Goal: Task Accomplishment & Management: Complete application form

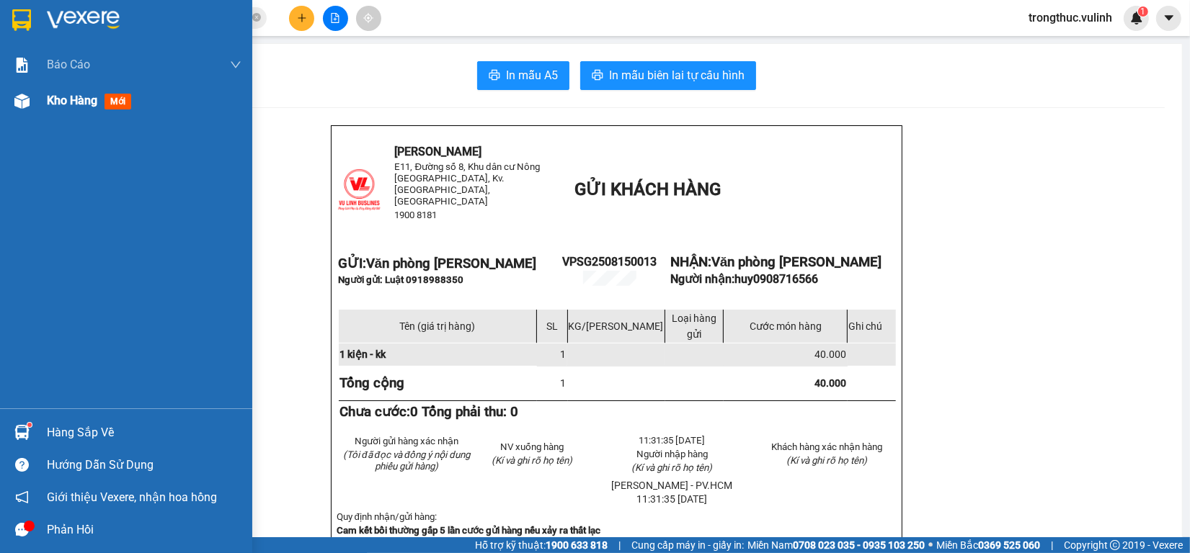
click at [9, 105] on div at bounding box center [21, 101] width 25 height 25
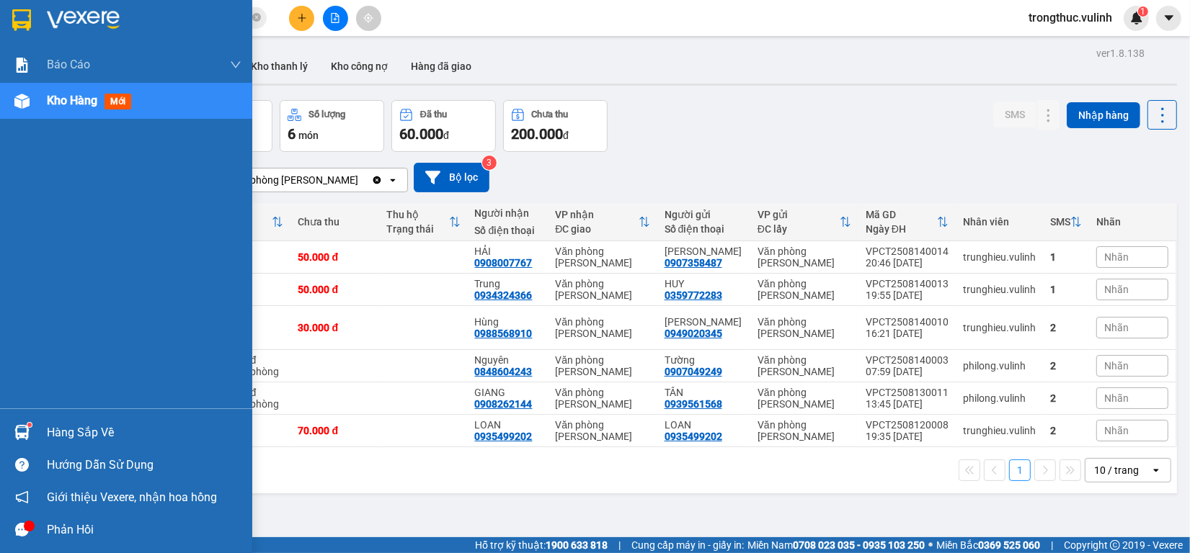
click at [26, 429] on img at bounding box center [21, 432] width 15 height 15
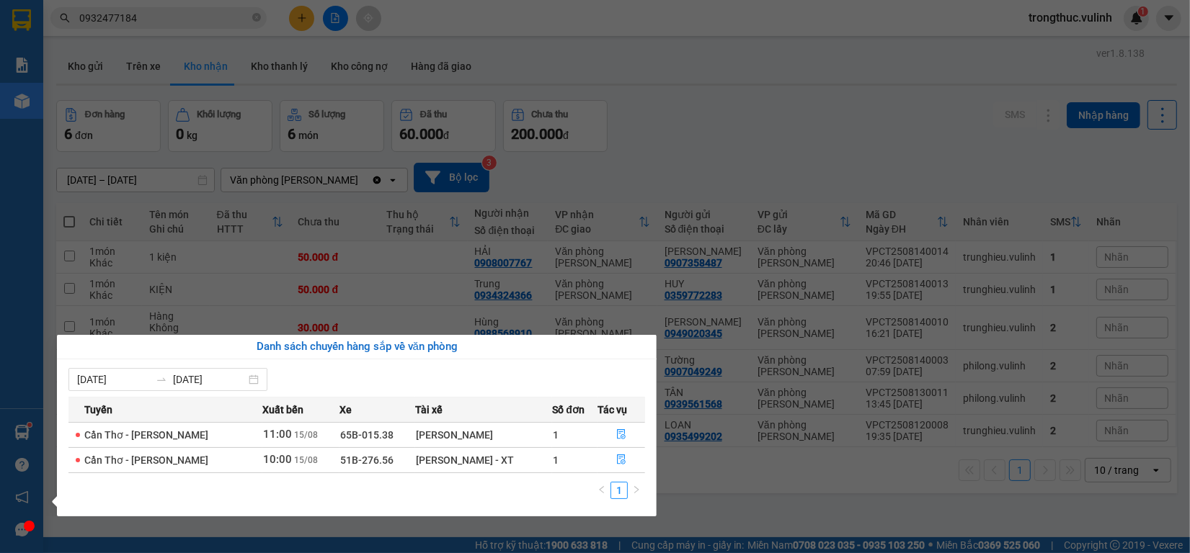
click at [829, 142] on section "Kết quả tìm kiếm ( 71 ) Bộ lọc [PERSON_NAME] thái Món hàng Tổng cước Chưa cước …" at bounding box center [595, 276] width 1190 height 553
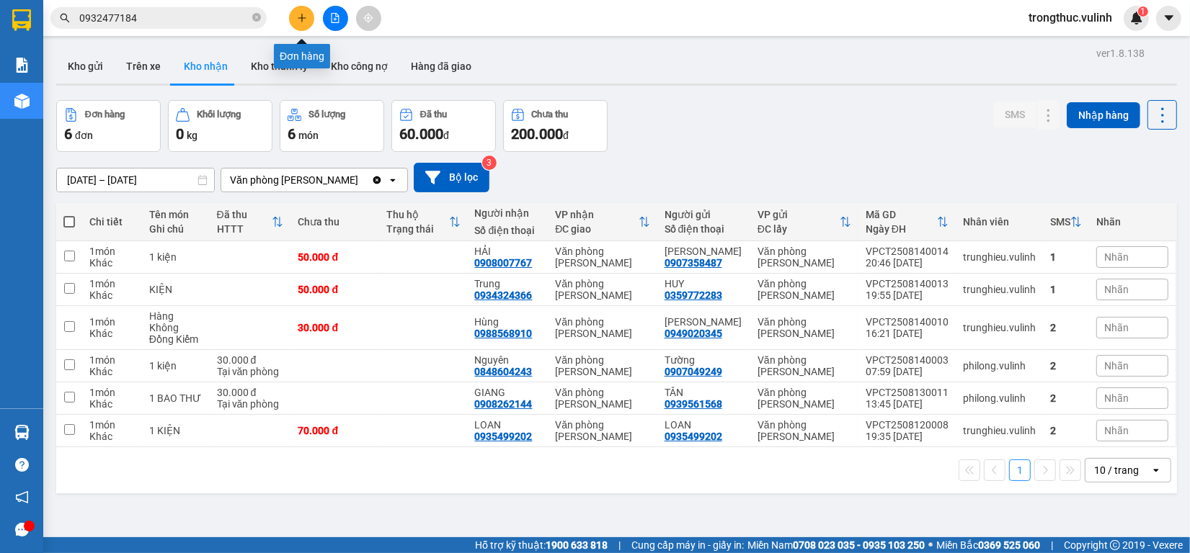
click at [295, 24] on button at bounding box center [301, 18] width 25 height 25
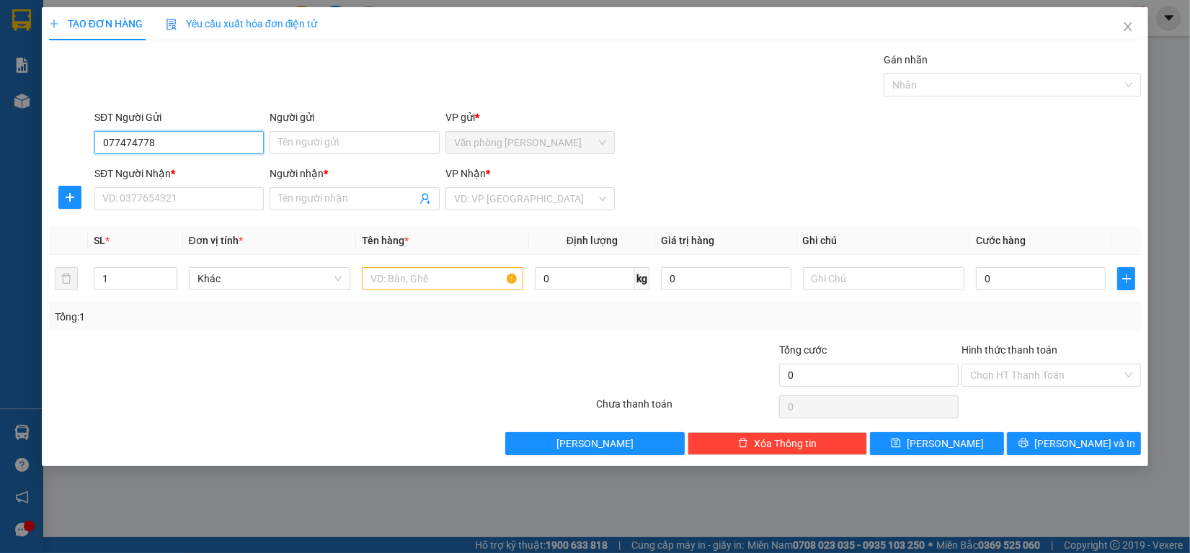
type input "0774747788"
click at [215, 174] on div "0774747788 - Tiến" at bounding box center [179, 172] width 152 height 16
type input "Tiến"
type input "0888888165"
type input "[PERSON_NAME]"
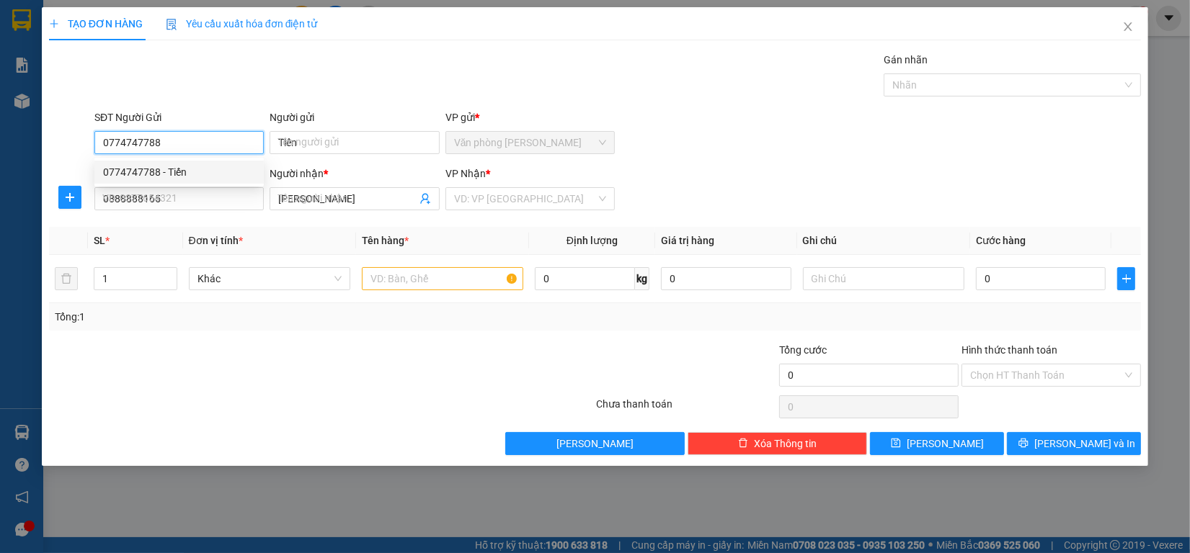
type input "60.000"
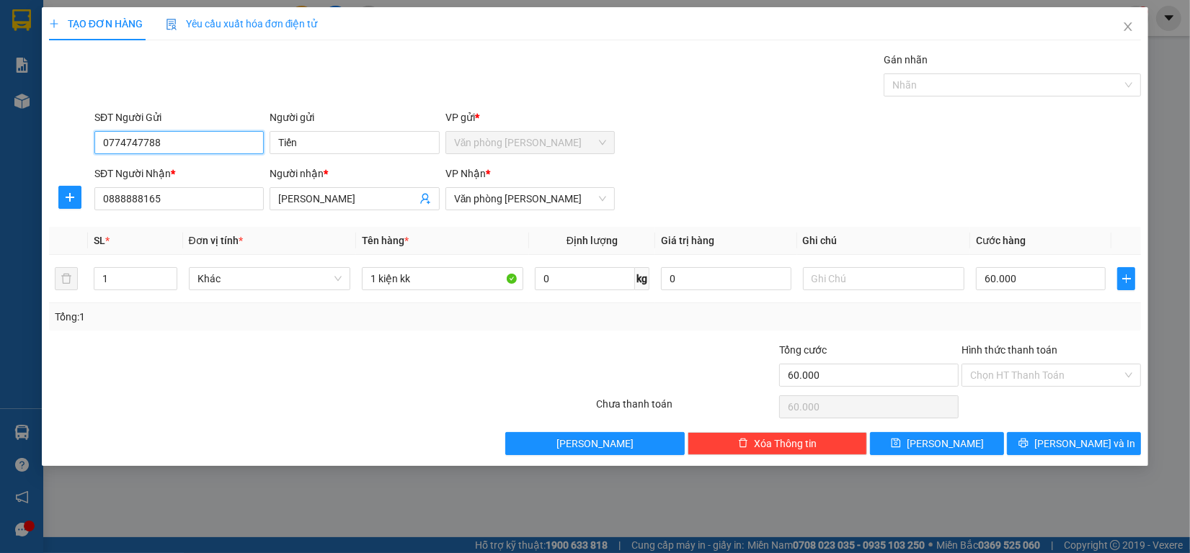
drag, startPoint x: 209, startPoint y: 182, endPoint x: 0, endPoint y: 184, distance: 209.0
click at [0, 184] on body "Kết quả tìm kiếm ( 71 ) Bộ lọc [PERSON_NAME] thái Món hàng Tổng cước Chưa cước …" at bounding box center [595, 276] width 1190 height 553
type input "0774747788"
click at [1086, 451] on span "[PERSON_NAME] và In" at bounding box center [1084, 444] width 101 height 16
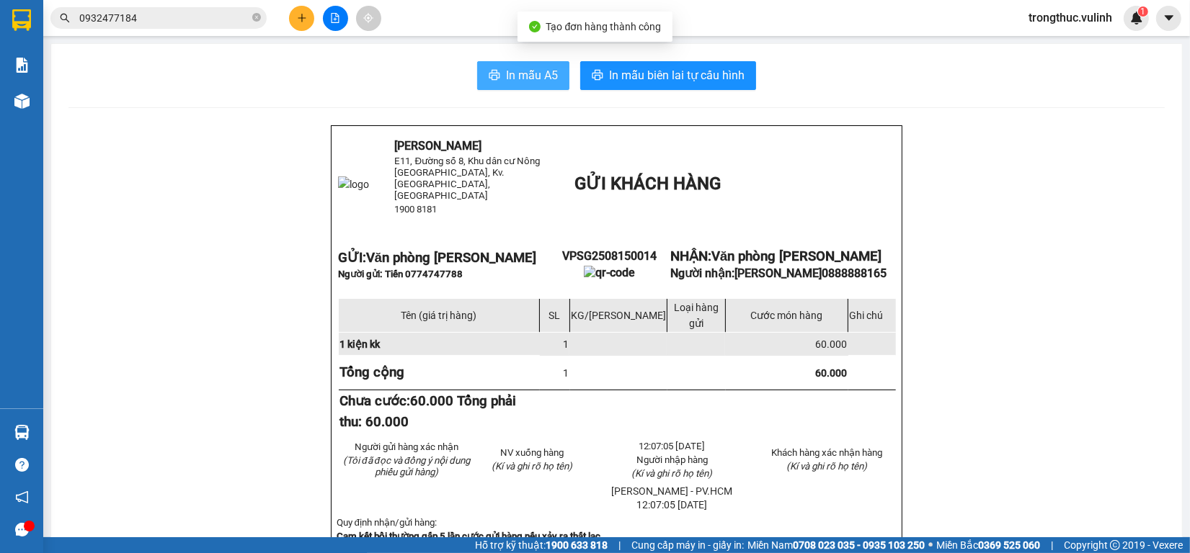
click at [489, 85] on button "In mẫu A5" at bounding box center [523, 75] width 92 height 29
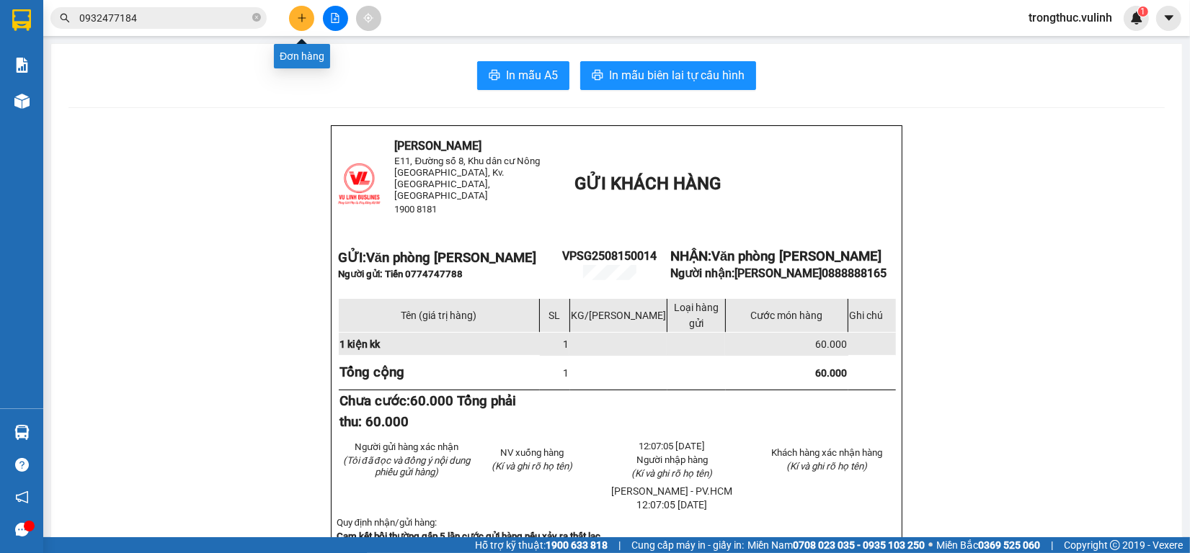
click at [308, 25] on button at bounding box center [301, 18] width 25 height 25
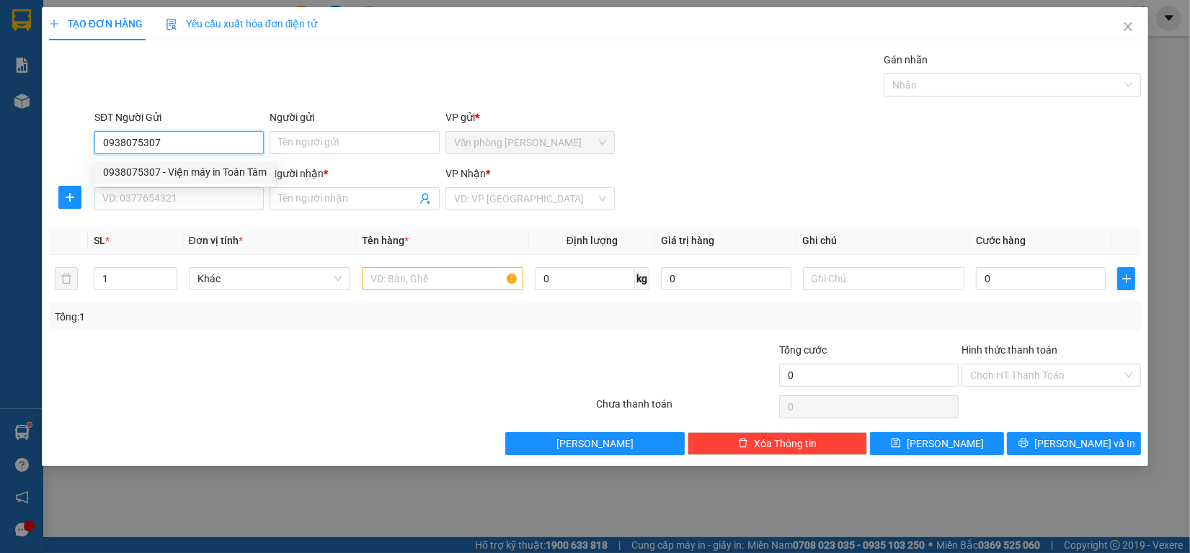
type input "0938075307"
click at [222, 160] on body "Kết quả tìm kiếm ( 71 ) Bộ lọc [PERSON_NAME] thái Món hàng Tổng cước Chưa cước …" at bounding box center [595, 276] width 1190 height 553
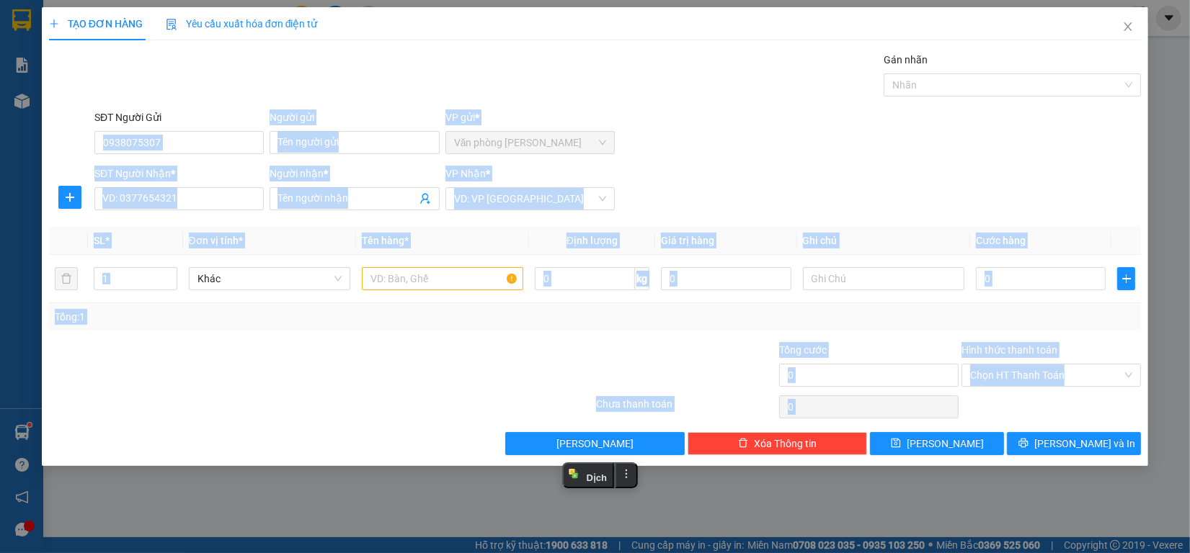
click at [222, 163] on form "SĐT Người Gửi 0938075307 Người gửi Tên người gửi VP gửi * Văn phòng [PERSON_NAM…" at bounding box center [595, 163] width 1092 height 107
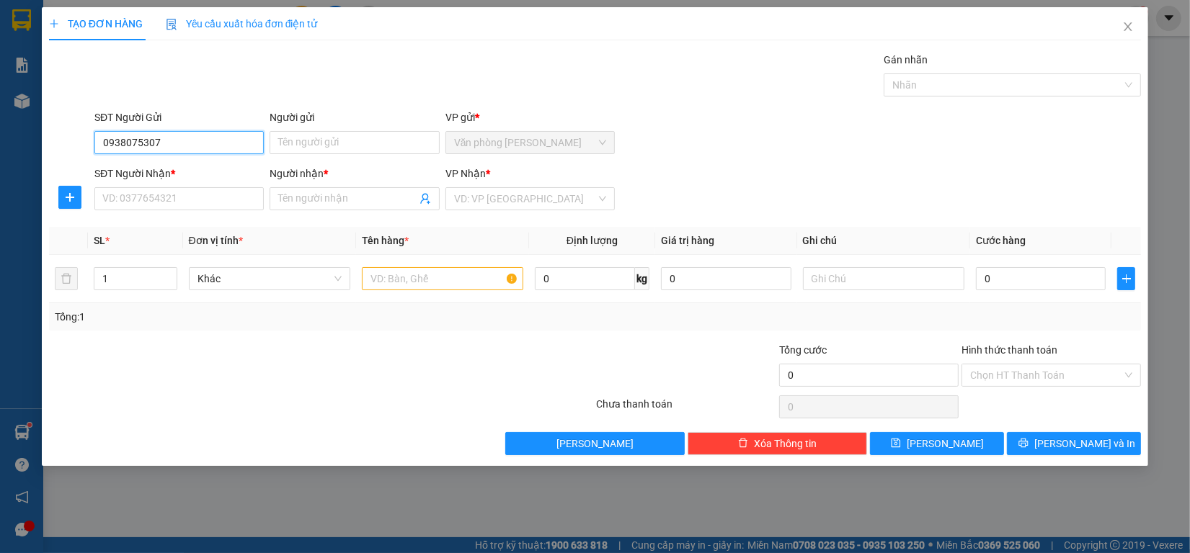
click at [227, 153] on input "0938075307" at bounding box center [178, 142] width 169 height 23
click at [235, 174] on div "0938075307 - Viện máy in Toàn Tâm" at bounding box center [185, 172] width 164 height 16
type input "Viện máy in Toàn Tâm"
type input "0939522996"
type input "anh hiệp"
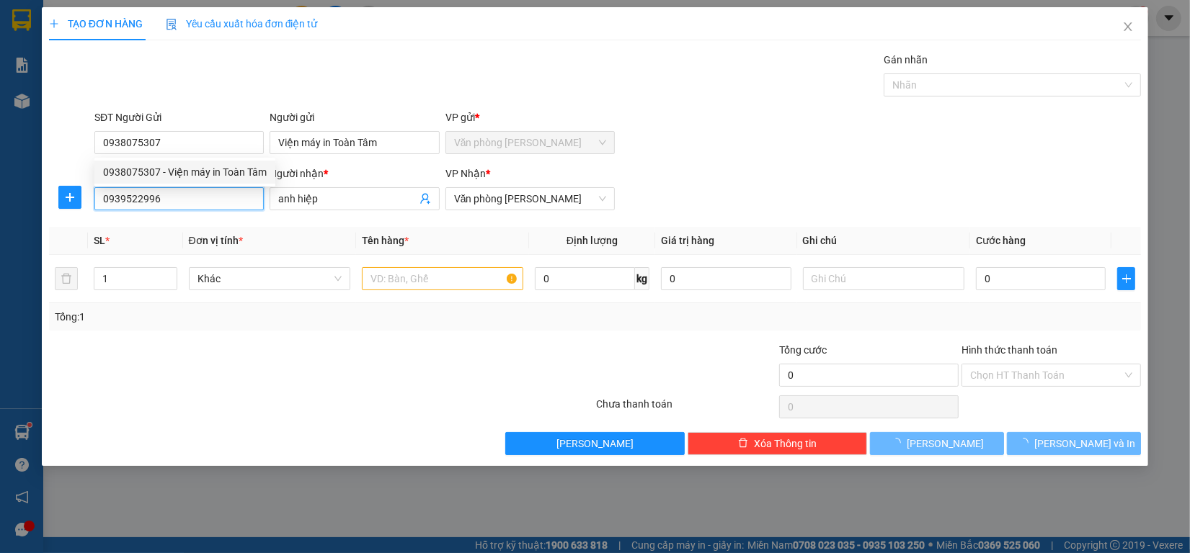
type input "60.000"
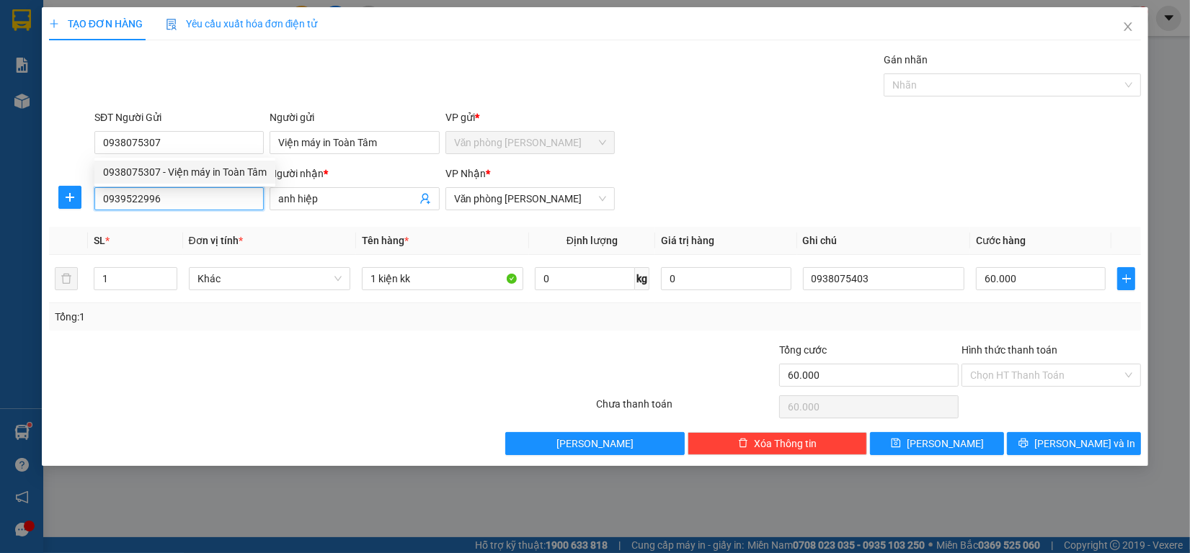
drag, startPoint x: 224, startPoint y: 200, endPoint x: 117, endPoint y: 205, distance: 106.8
click at [172, 205] on input "0939522996" at bounding box center [178, 198] width 169 height 23
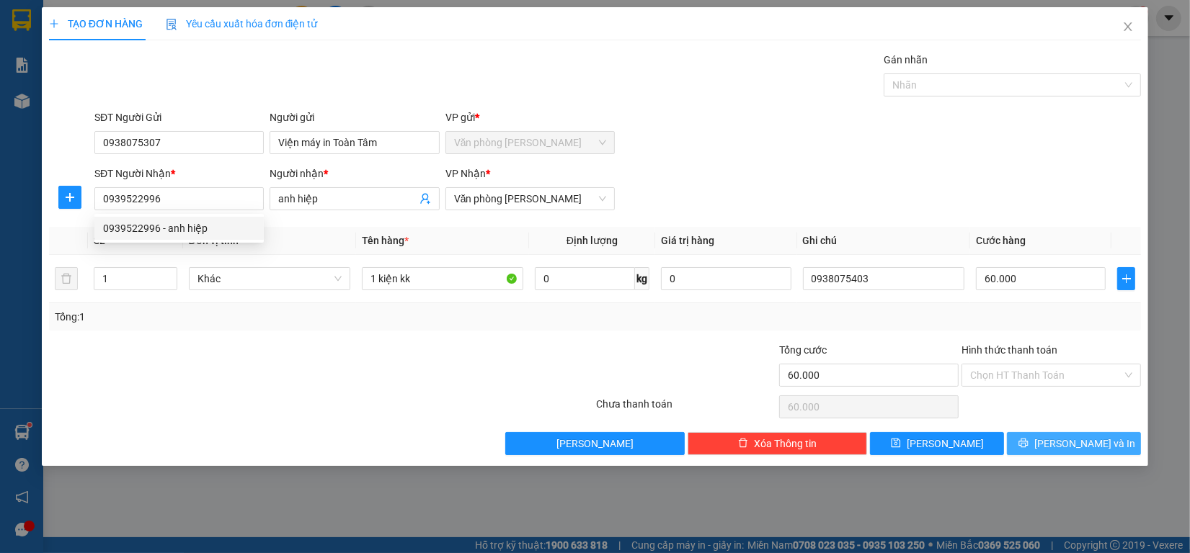
click at [1086, 450] on span "[PERSON_NAME] và In" at bounding box center [1084, 444] width 101 height 16
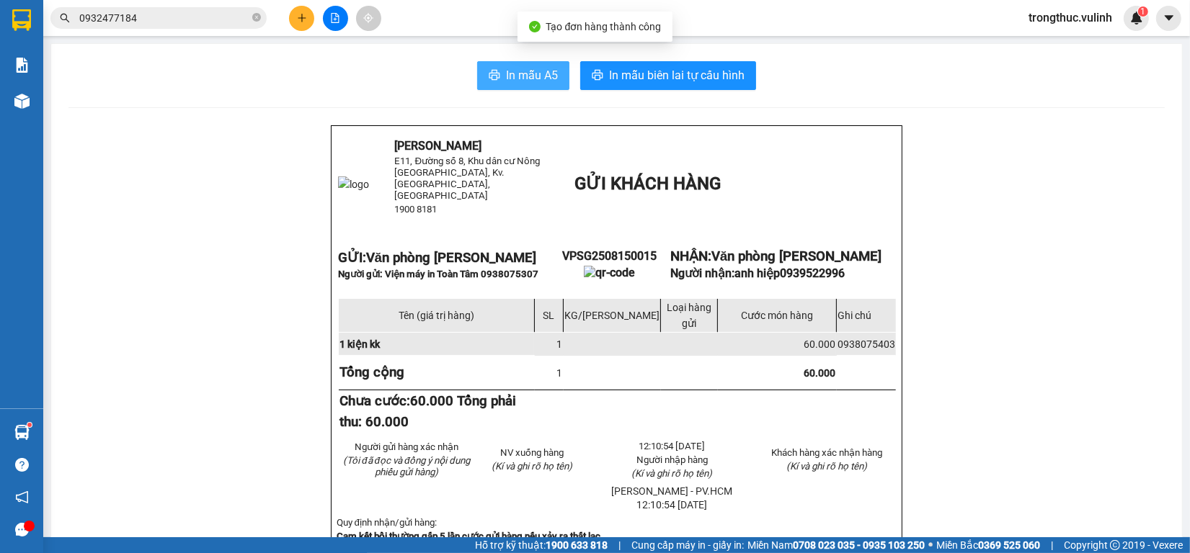
click at [510, 67] on span "In mẫu A5" at bounding box center [532, 75] width 52 height 18
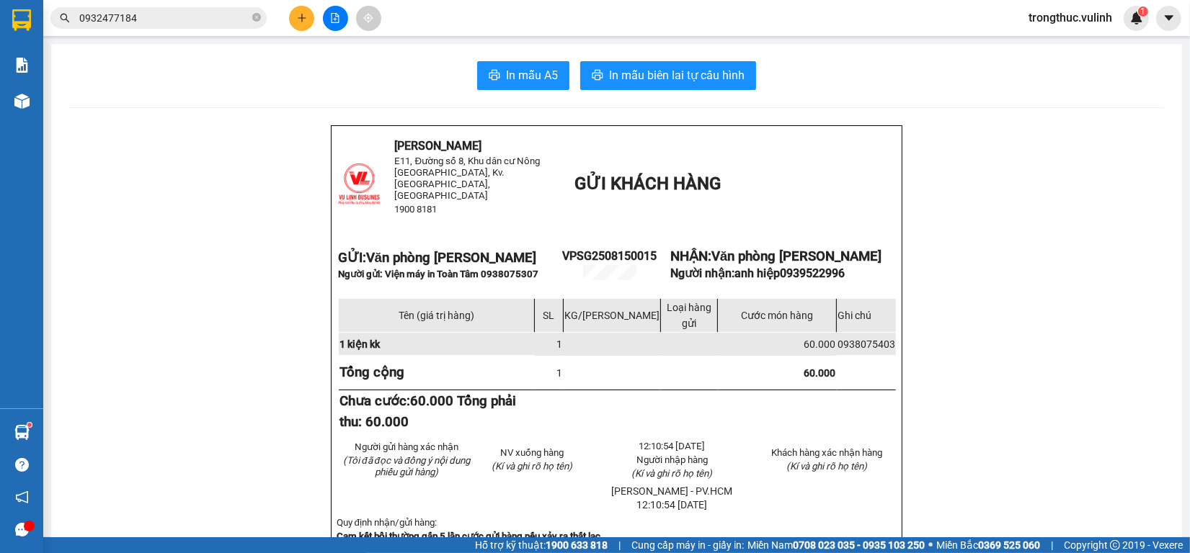
click at [301, 27] on button at bounding box center [301, 18] width 25 height 25
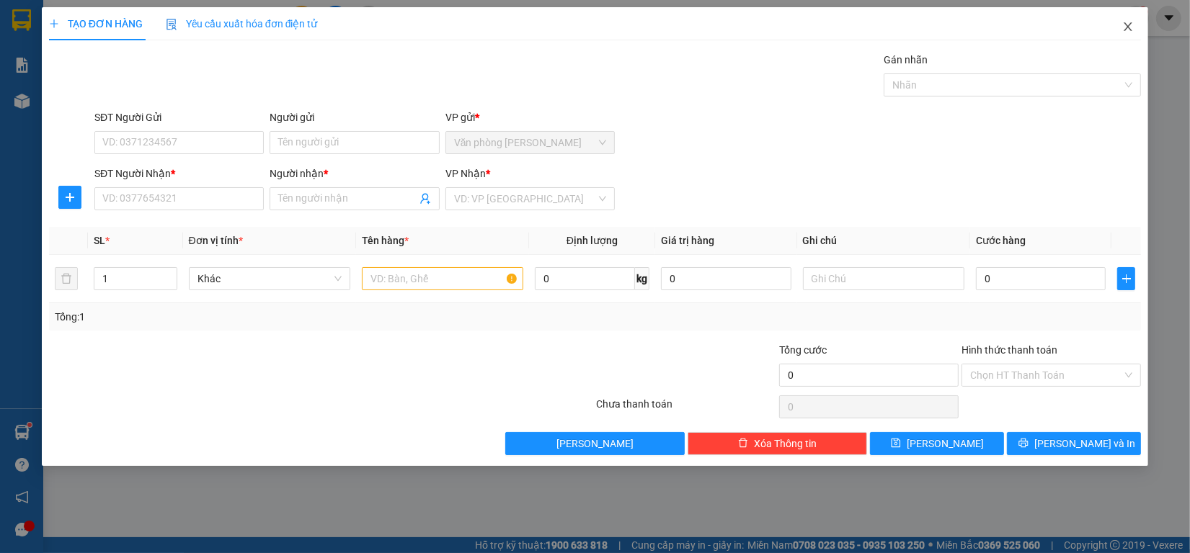
click at [1118, 27] on span "Close" at bounding box center [1128, 27] width 40 height 40
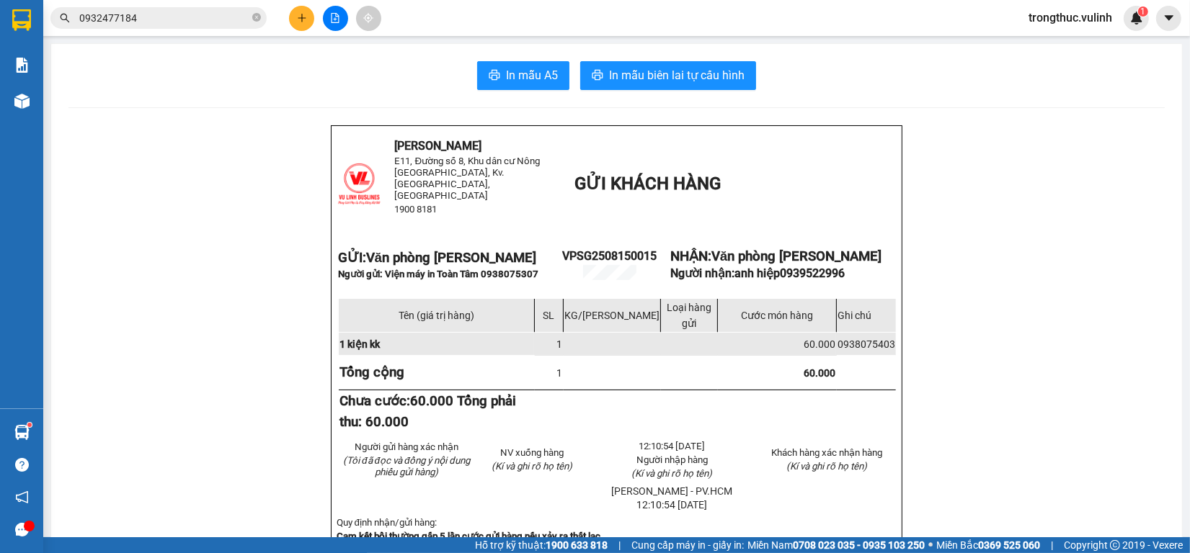
click at [195, 552] on div "Hỗ trợ kỹ thuật: 1900 633 818 | Cung cấp máy in - giấy in: [GEOGRAPHIC_DATA] 07…" at bounding box center [591, 546] width 1183 height 16
